Goal: Task Accomplishment & Management: Manage account settings

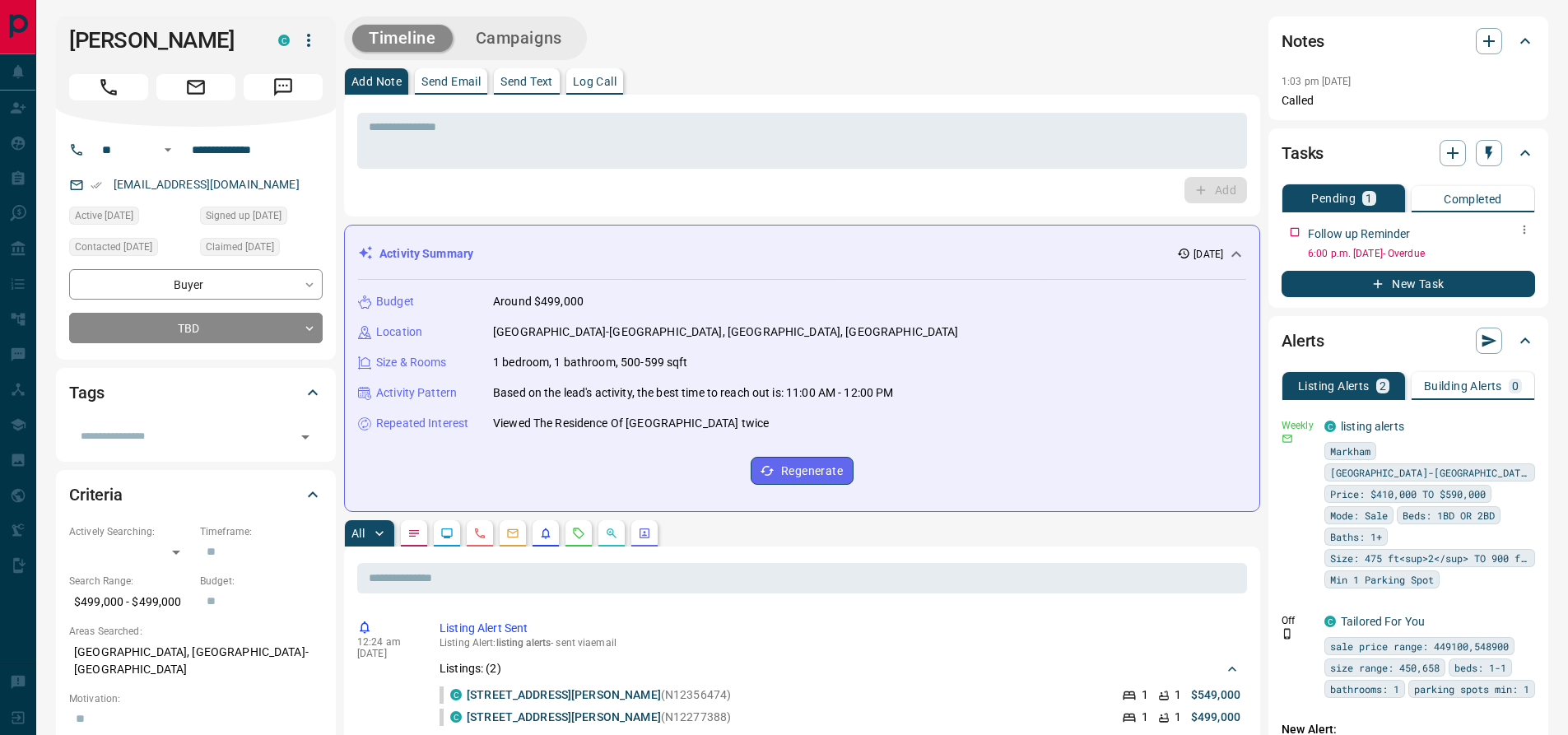
click at [1526, 227] on icon "button" at bounding box center [1525, 230] width 13 height 13
click at [1503, 255] on li "Edit" at bounding box center [1498, 261] width 73 height 25
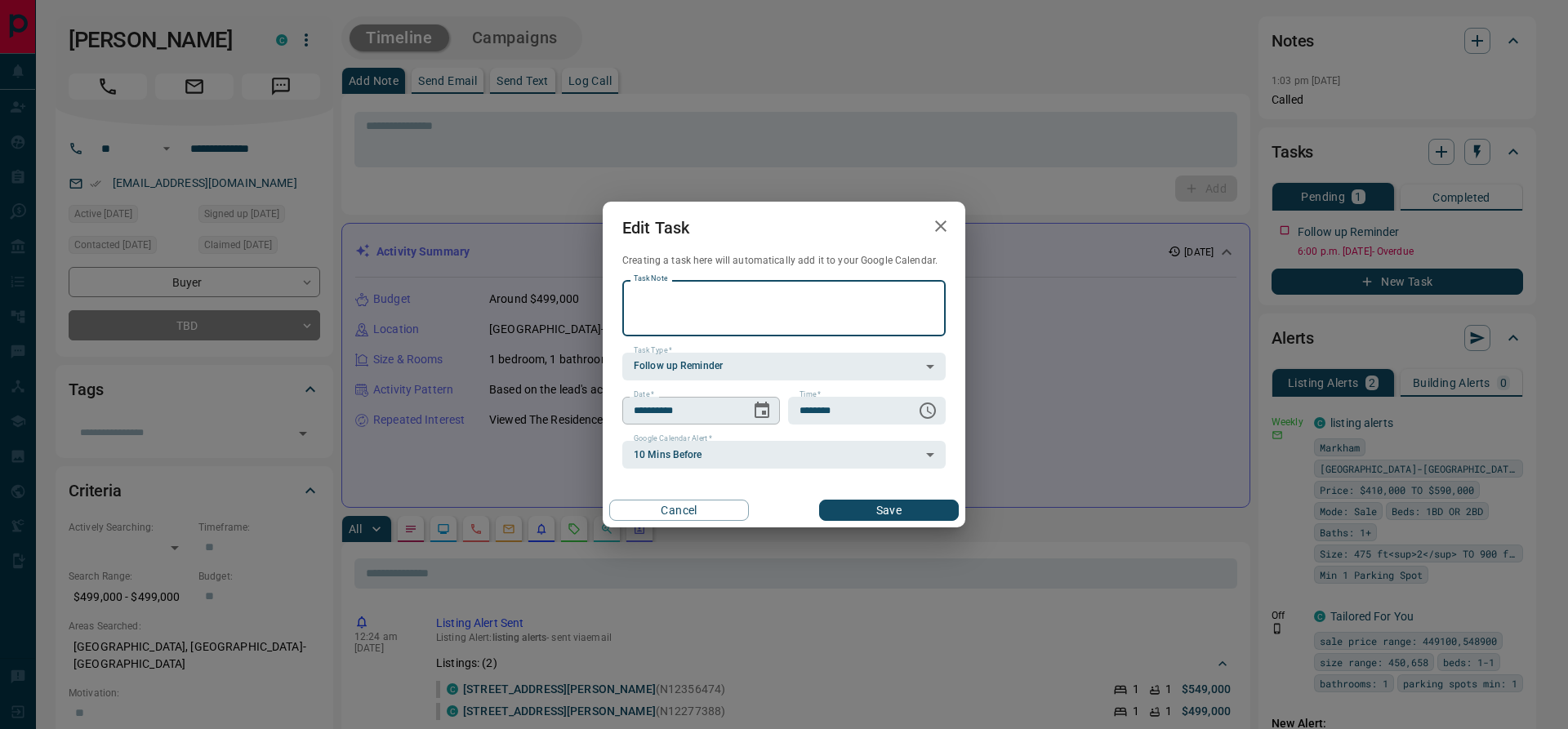
click at [763, 409] on icon "Choose date, selected date is Oct 14, 2025" at bounding box center [762, 410] width 20 height 20
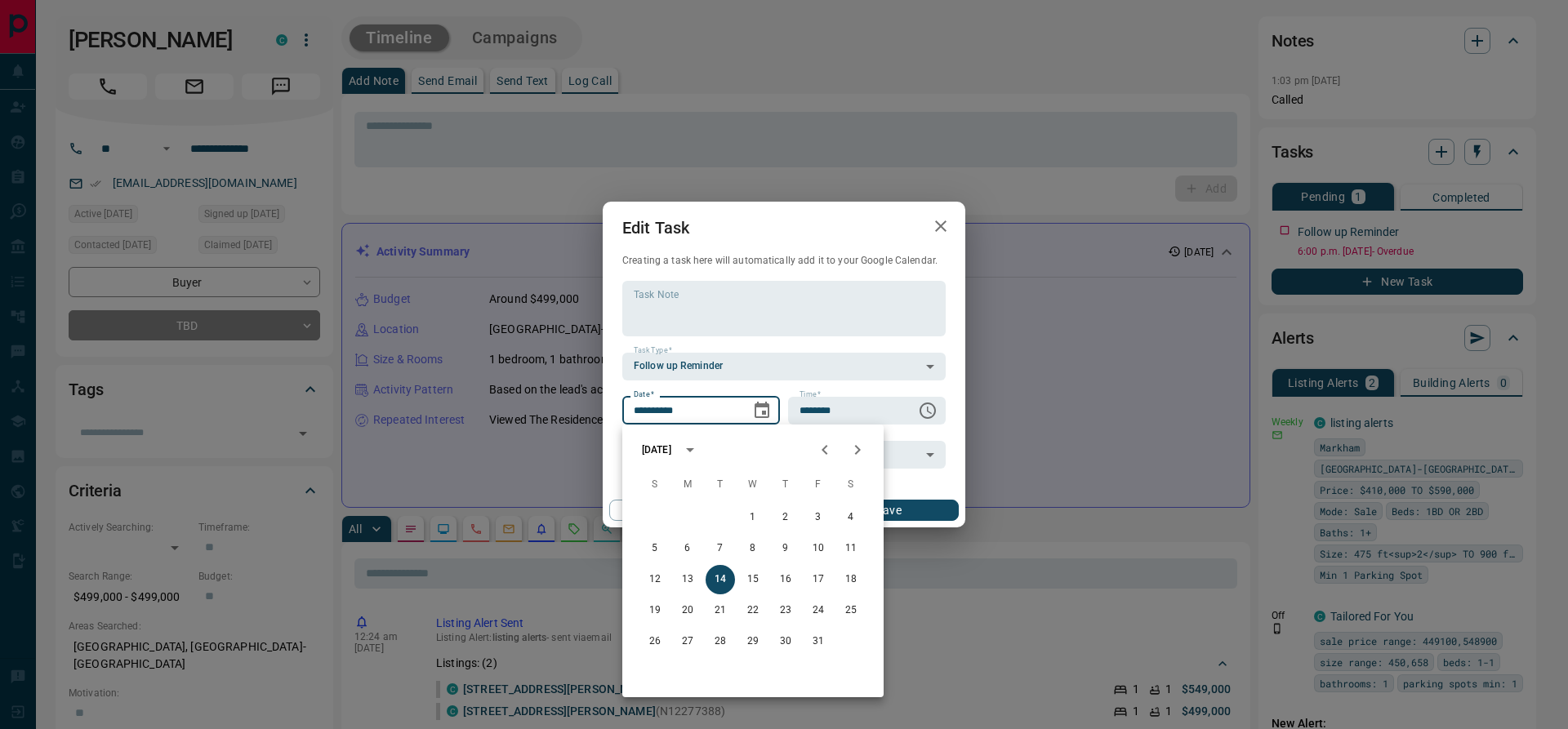
click at [857, 451] on icon "Next month" at bounding box center [858, 450] width 20 height 20
click at [863, 456] on icon "Next month" at bounding box center [858, 450] width 20 height 20
click at [727, 543] on button "9" at bounding box center [720, 548] width 29 height 29
type input "**********"
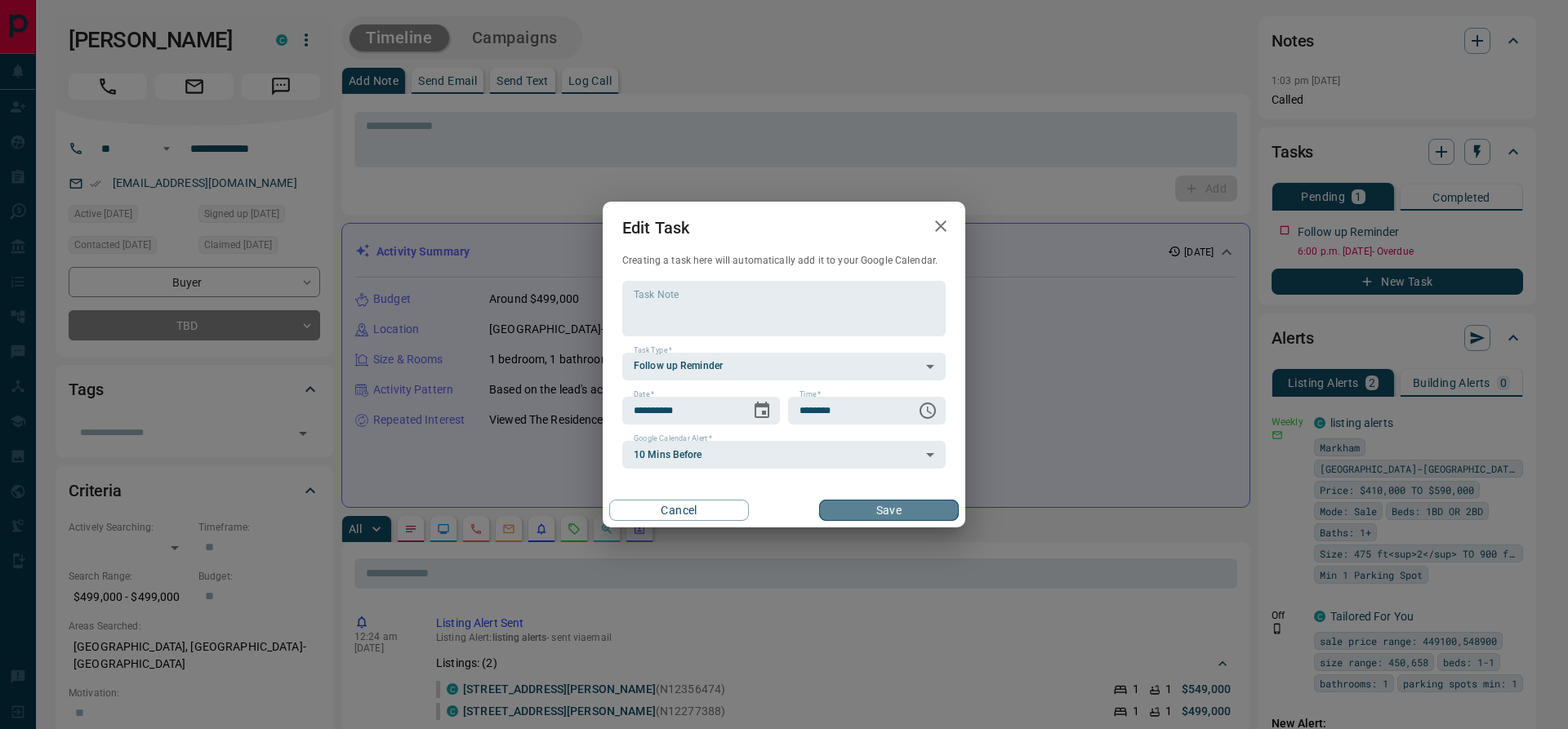
click at [886, 513] on button "Save" at bounding box center [889, 510] width 140 height 22
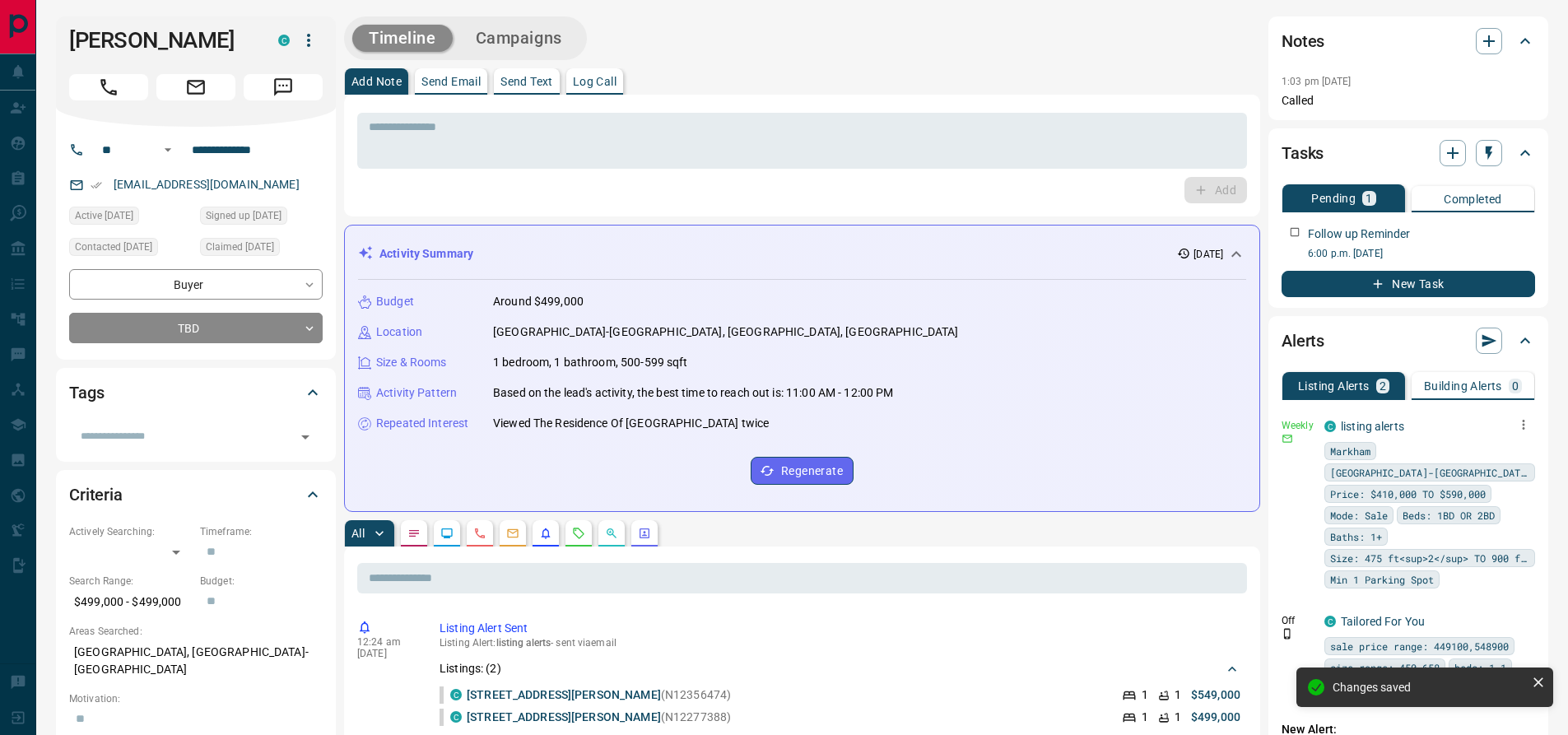
click at [1529, 421] on icon "button" at bounding box center [1524, 425] width 15 height 15
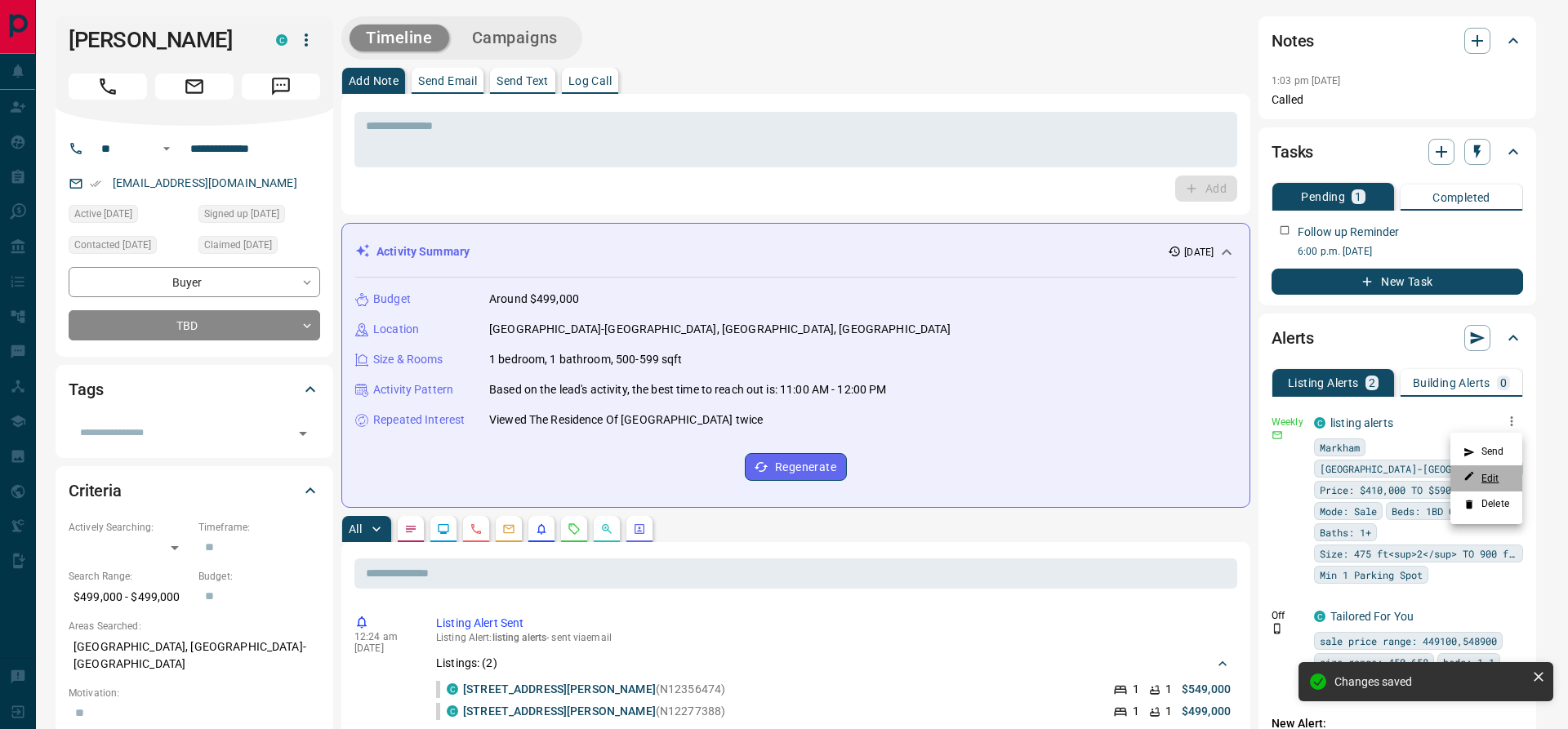
click at [1500, 476] on link "Edit" at bounding box center [1482, 478] width 36 height 16
